Goal: Task Accomplishment & Management: Complete application form

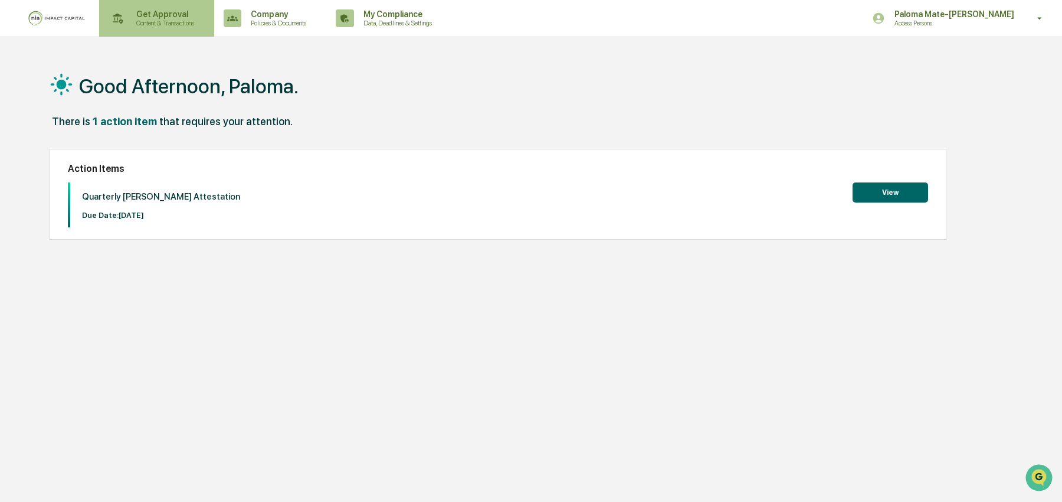
click at [145, 17] on p "Get Approval" at bounding box center [163, 13] width 73 height 9
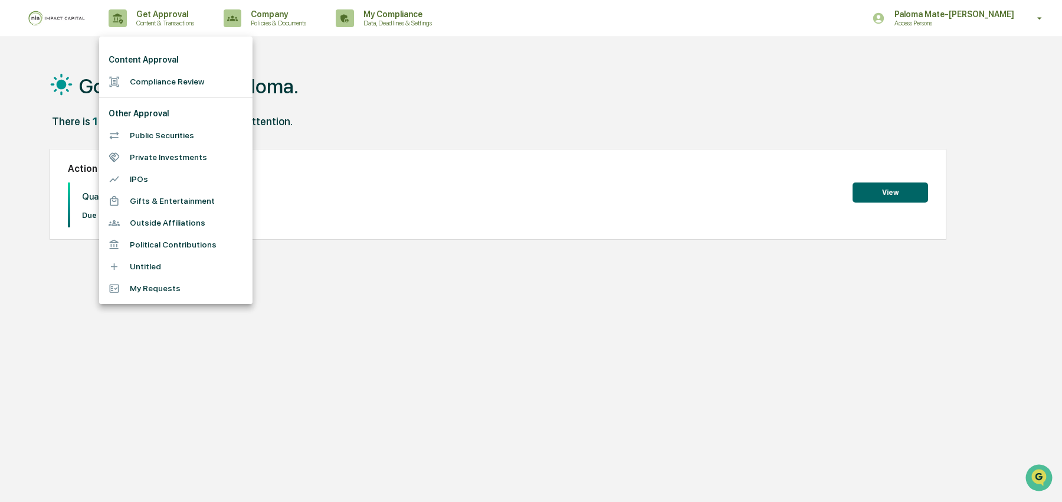
click at [176, 79] on li "Compliance Review" at bounding box center [175, 82] width 153 height 22
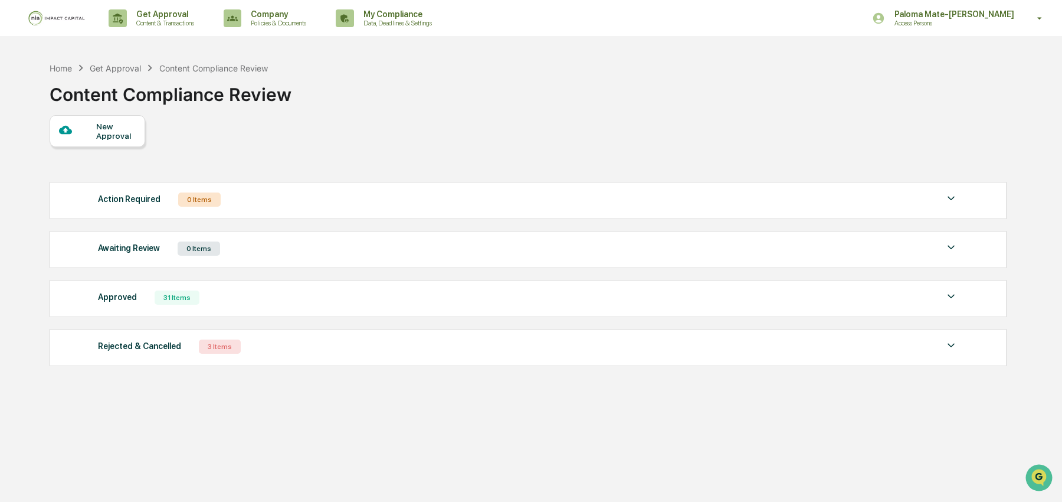
click at [122, 137] on div "New Approval" at bounding box center [116, 131] width 40 height 19
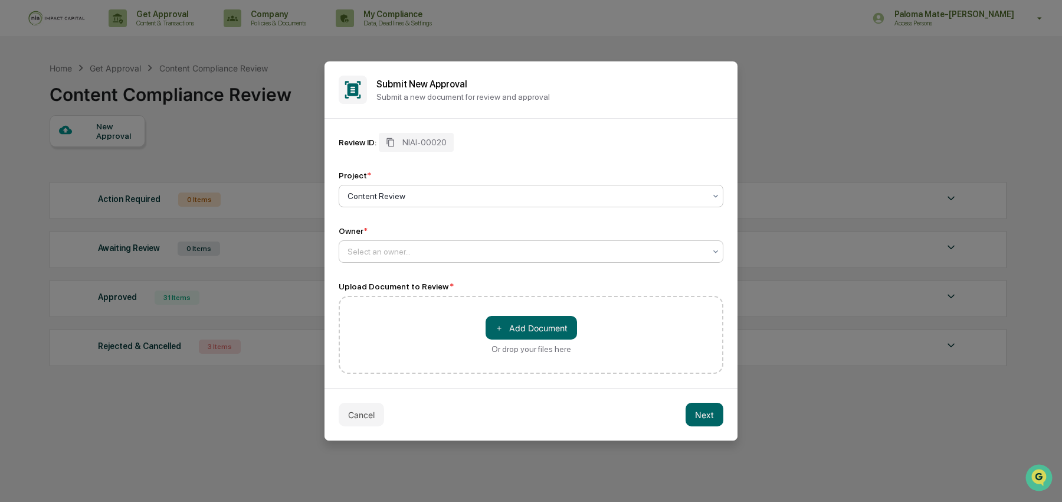
click at [465, 258] on div "Select an owner..." at bounding box center [526, 251] width 369 height 17
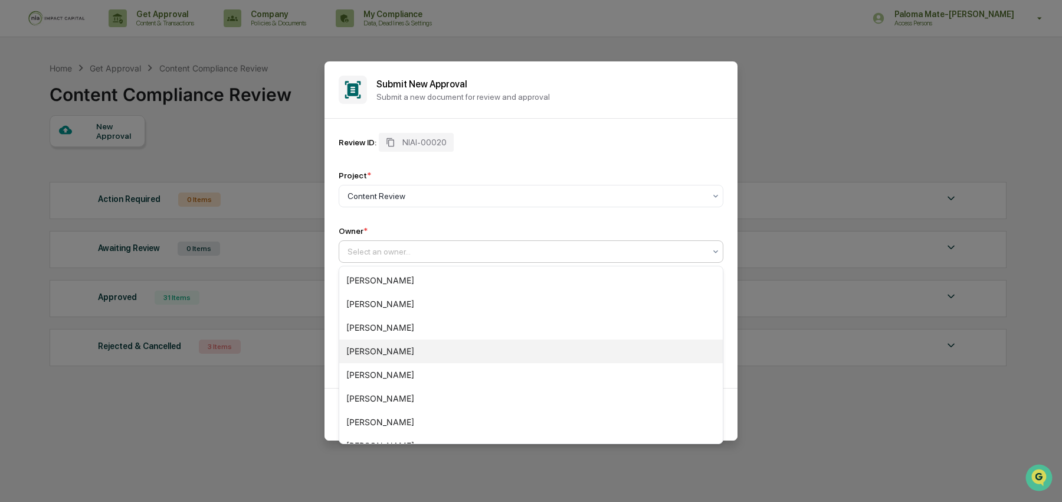
scroll to position [182, 0]
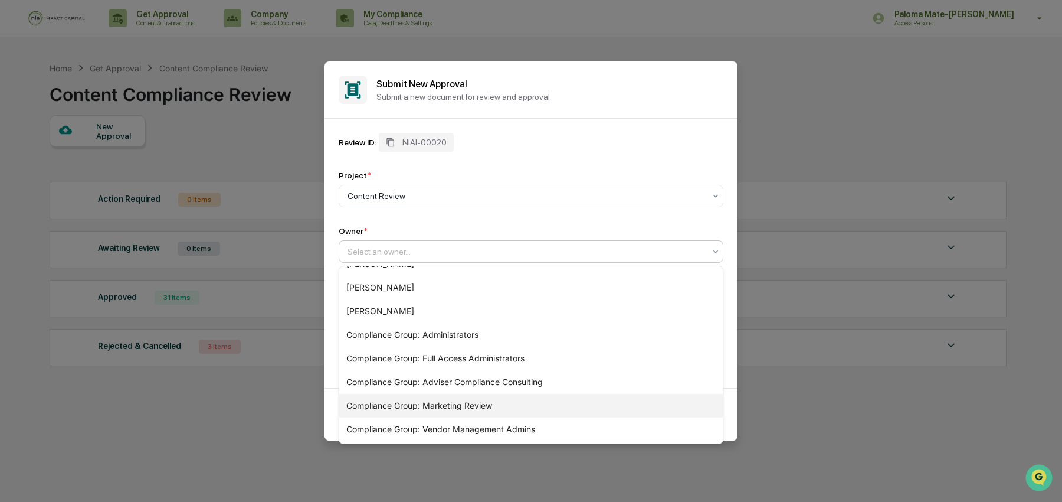
click at [454, 403] on div "Compliance Group: Marketing Review" at bounding box center [531, 406] width 384 height 24
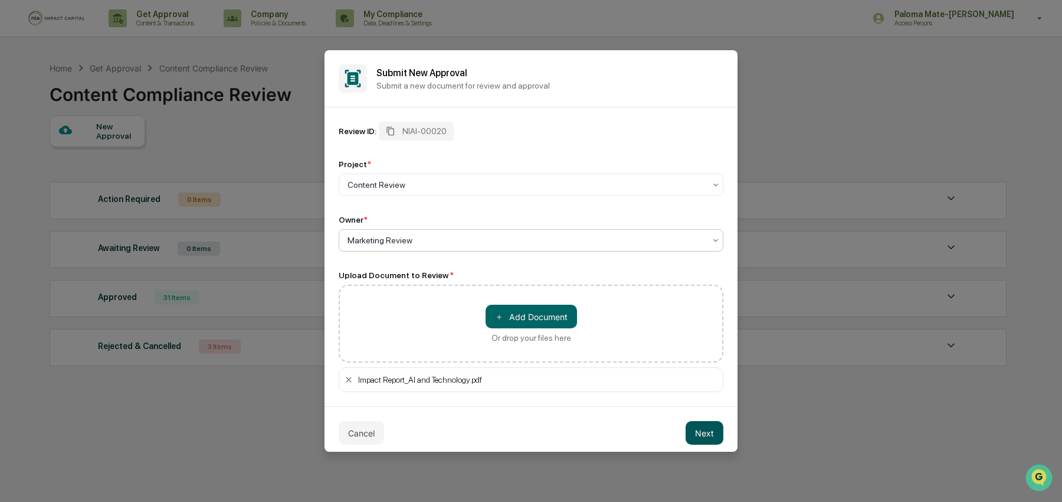
click at [701, 431] on button "Next" at bounding box center [705, 433] width 38 height 24
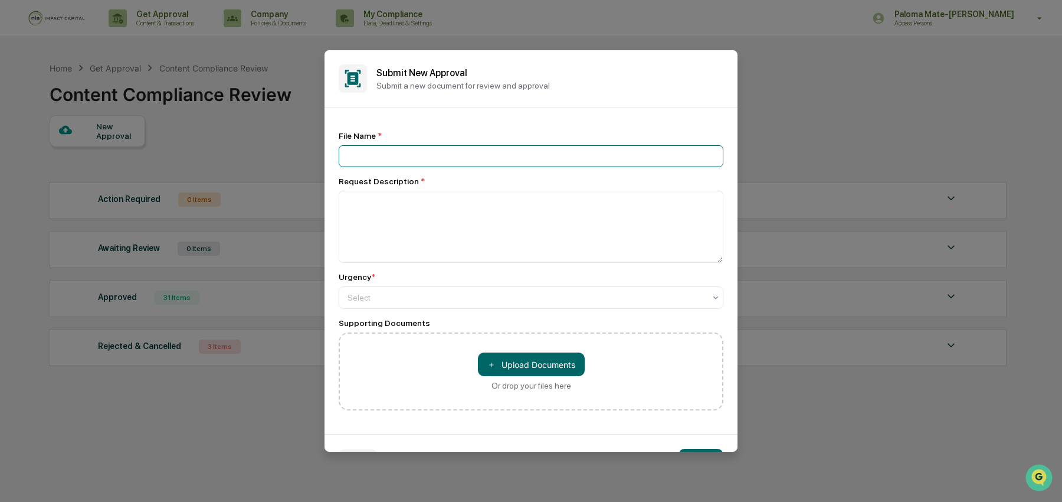
click at [555, 152] on input at bounding box center [531, 156] width 385 height 22
type input "**********"
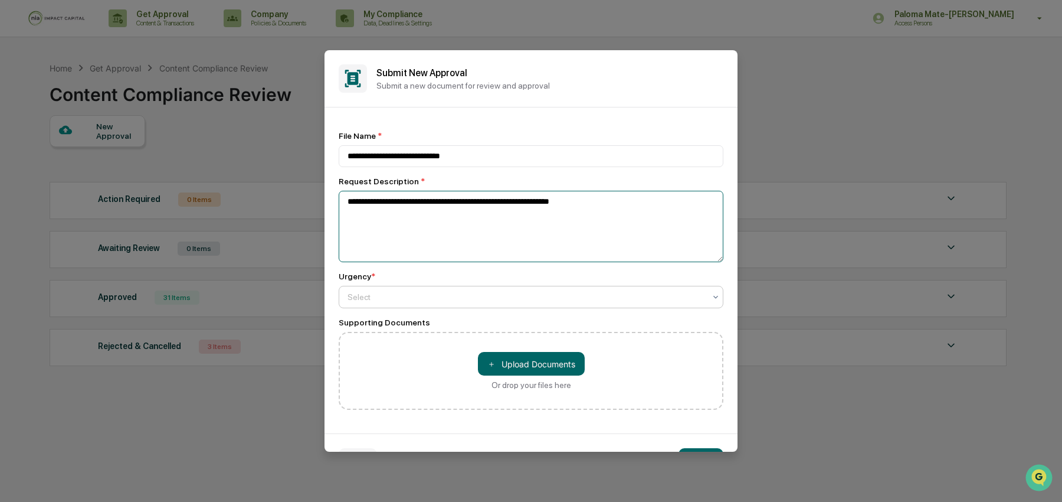
type textarea "**********"
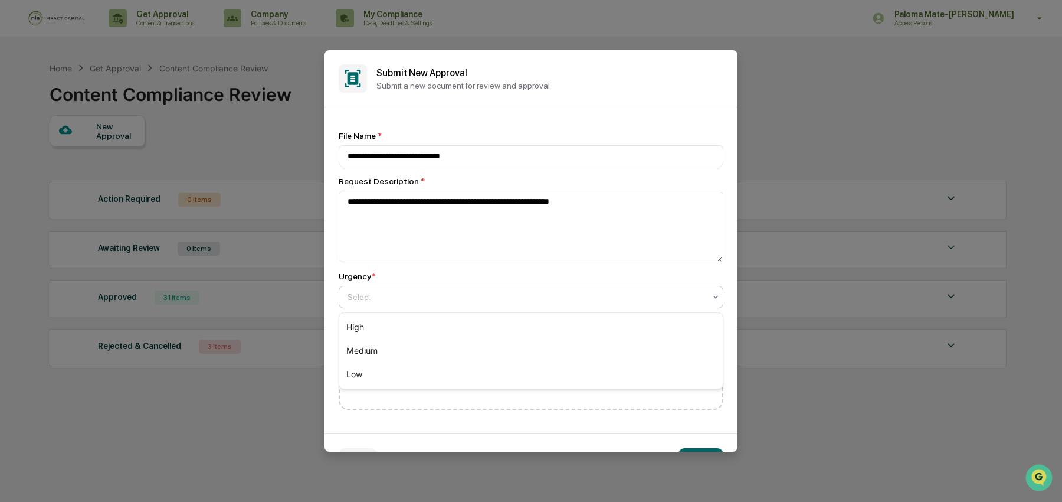
click at [410, 302] on div at bounding box center [527, 297] width 358 height 12
click at [407, 343] on div "Medium" at bounding box center [531, 351] width 384 height 24
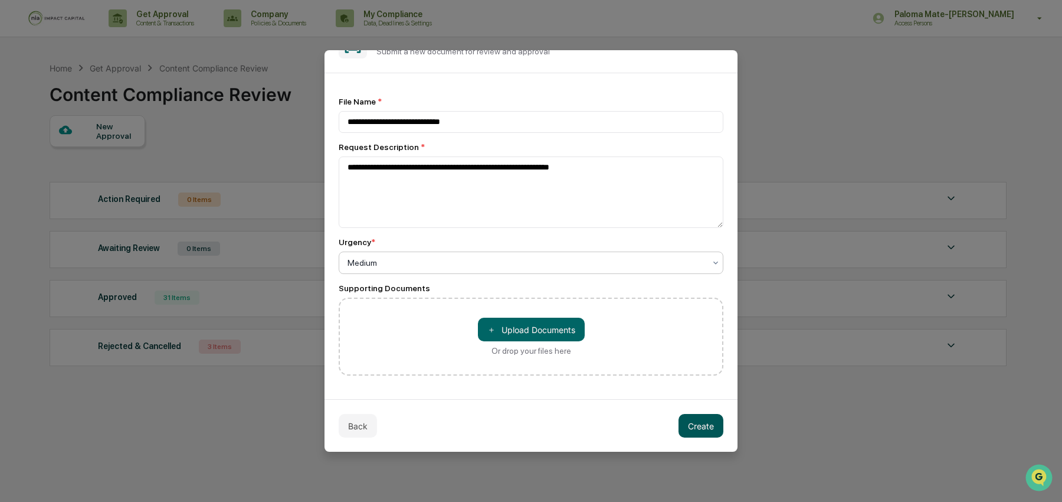
click at [712, 426] on button "Create" at bounding box center [701, 426] width 45 height 24
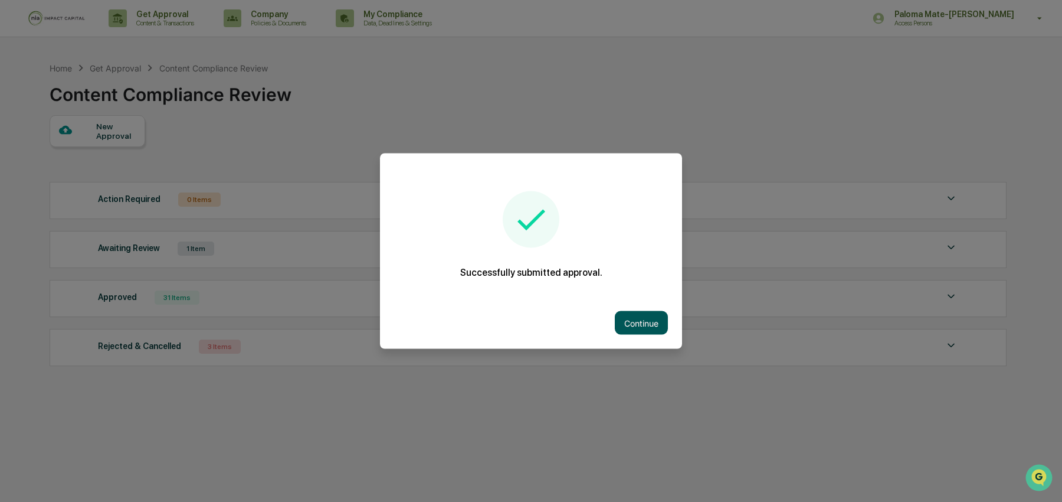
click at [637, 329] on button "Continue" at bounding box center [641, 323] width 53 height 24
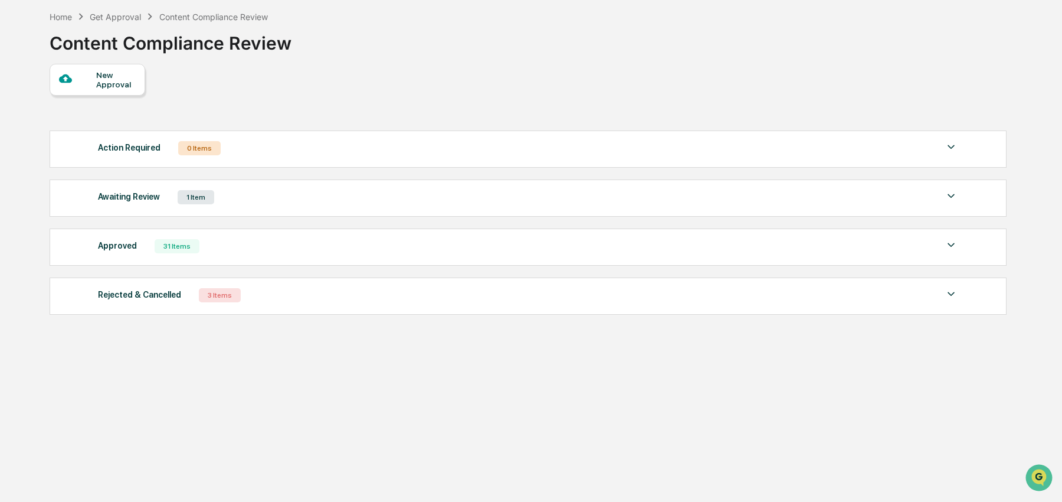
scroll to position [55, 0]
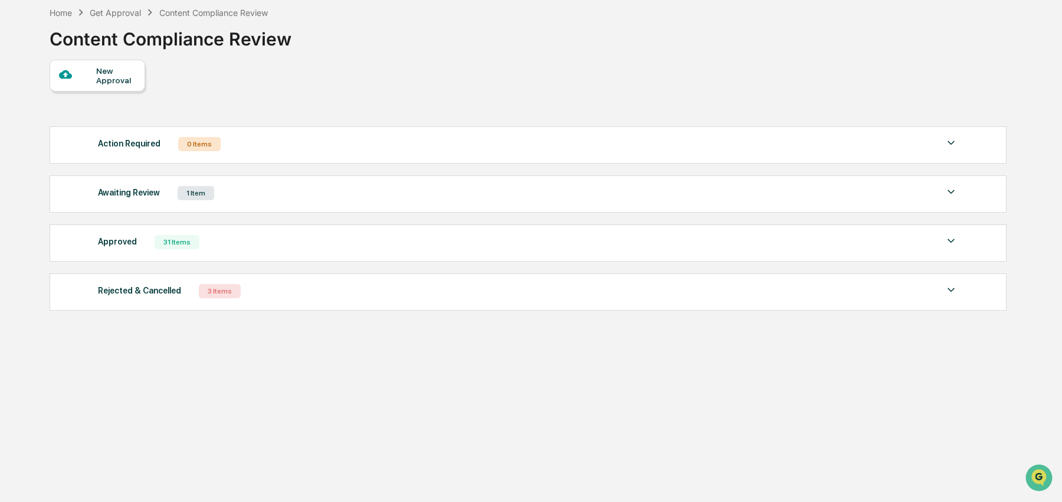
click at [571, 189] on div "Awaiting Review 1 Item" at bounding box center [528, 193] width 860 height 17
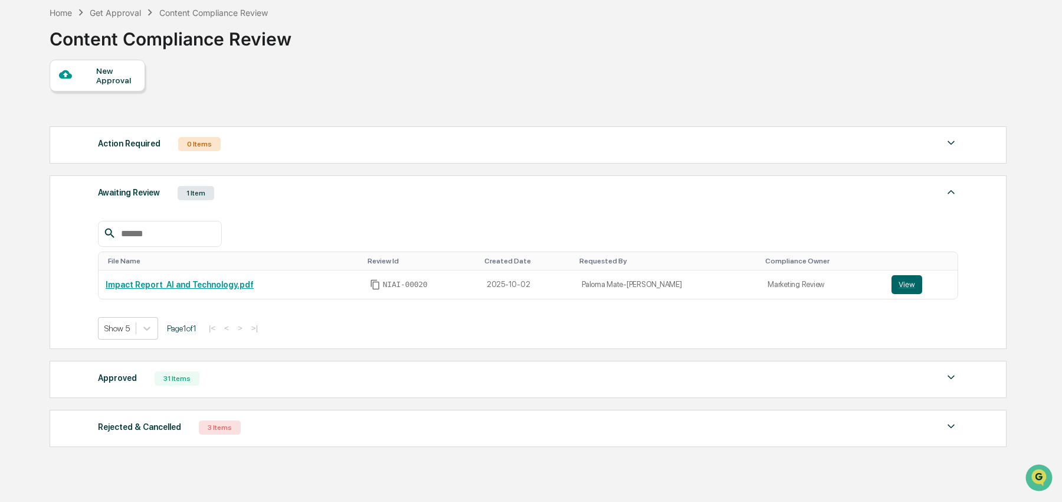
click at [566, 209] on div "File Name Review Id Created Date Requested By Compliance Owner Impact Report_AI…" at bounding box center [528, 271] width 860 height 136
click at [576, 207] on div "File Name Review Id Created Date Requested By Compliance Owner Impact Report_AI…" at bounding box center [528, 271] width 860 height 136
click at [578, 194] on div "Awaiting Review 1 Item" at bounding box center [528, 193] width 860 height 17
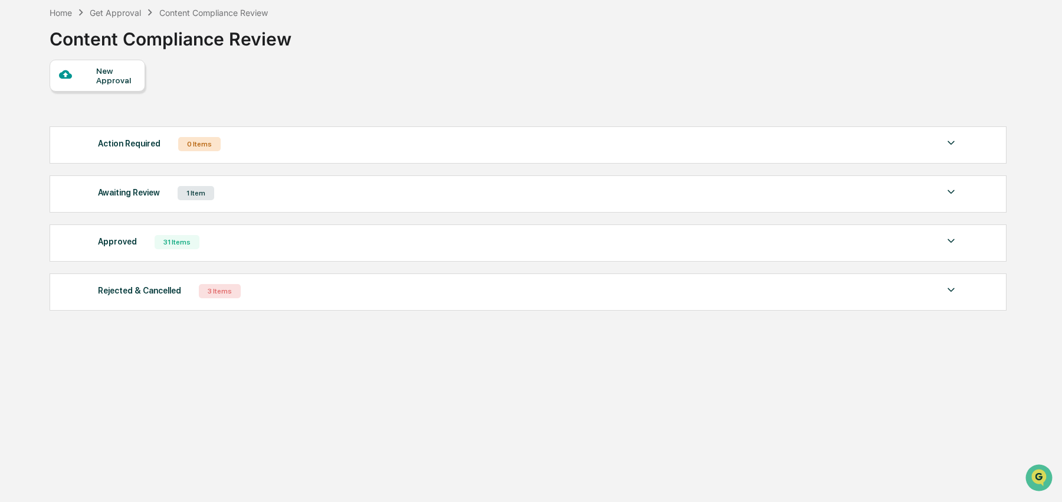
scroll to position [0, 0]
